Goal: Transaction & Acquisition: Purchase product/service

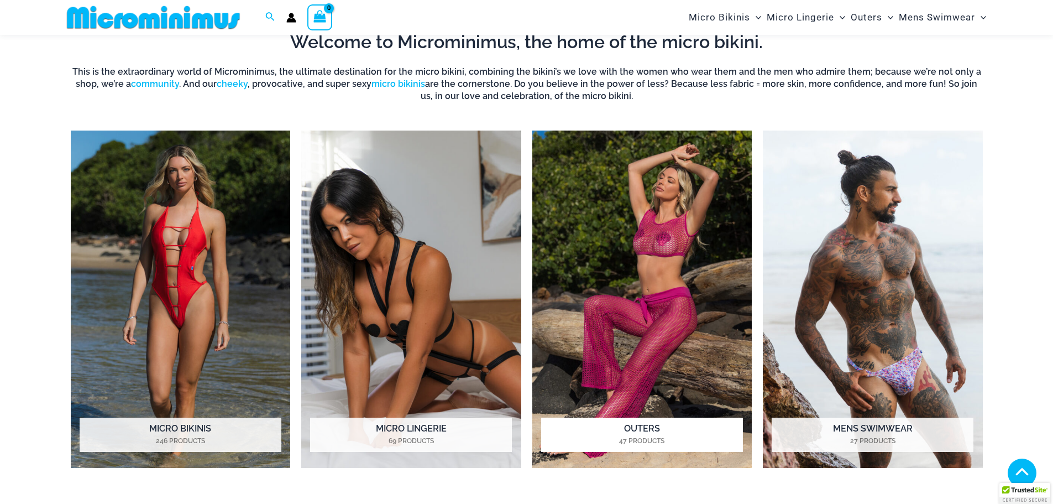
scroll to position [487, 0]
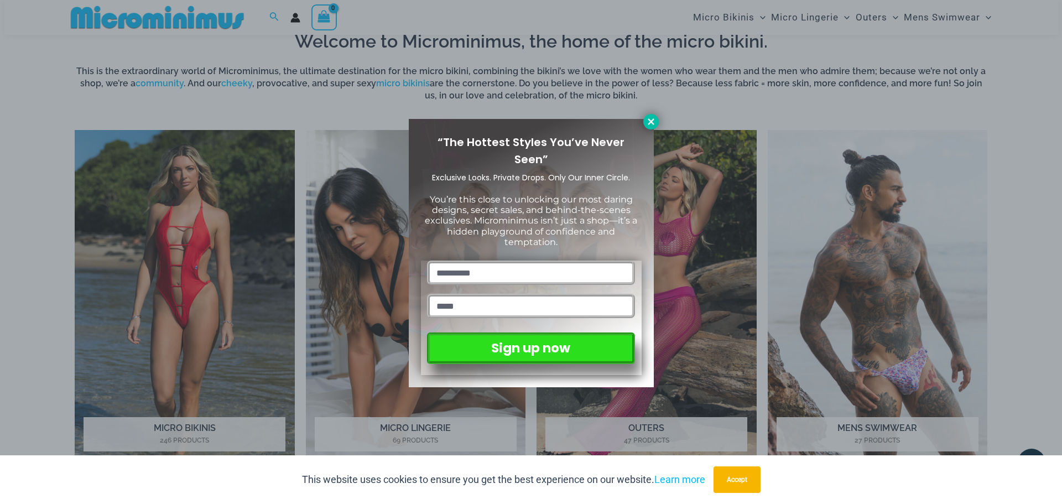
click at [655, 125] on icon at bounding box center [651, 122] width 10 height 10
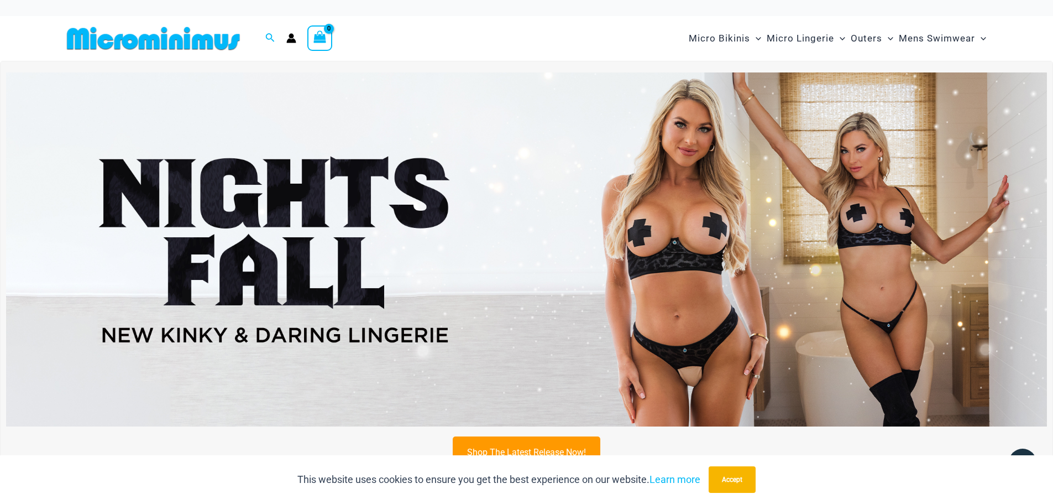
scroll to position [0, 0]
click at [567, 260] on img at bounding box center [526, 250] width 1041 height 354
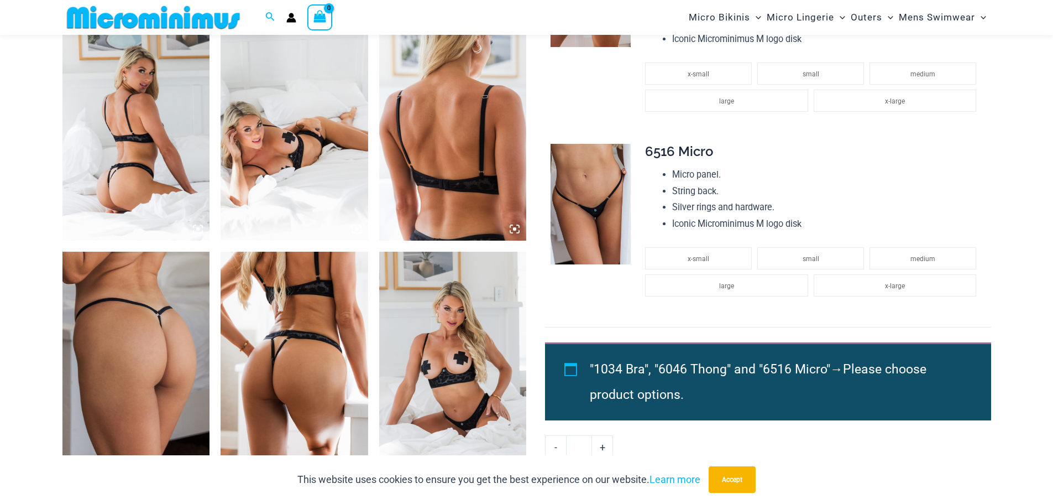
scroll to position [874, 0]
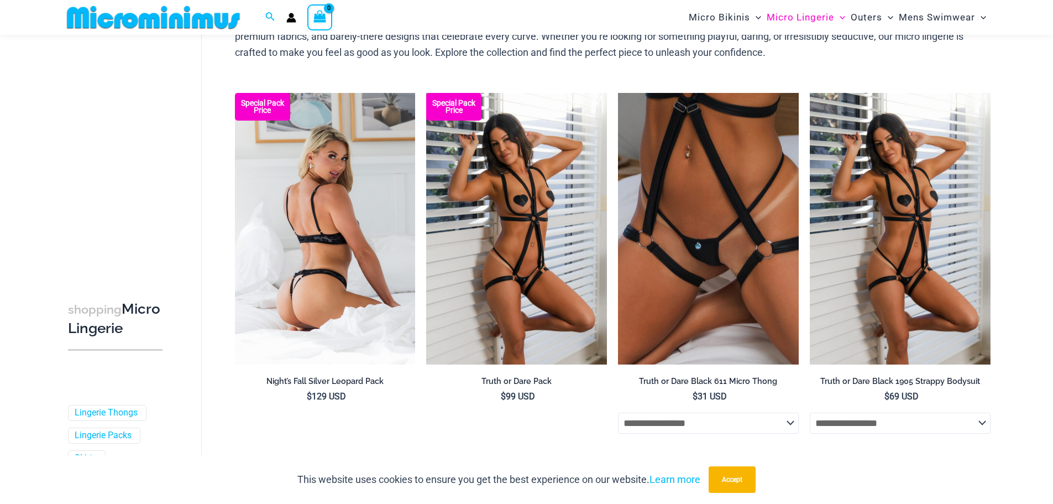
scroll to position [102, 0]
